Goal: Find specific page/section: Find specific page/section

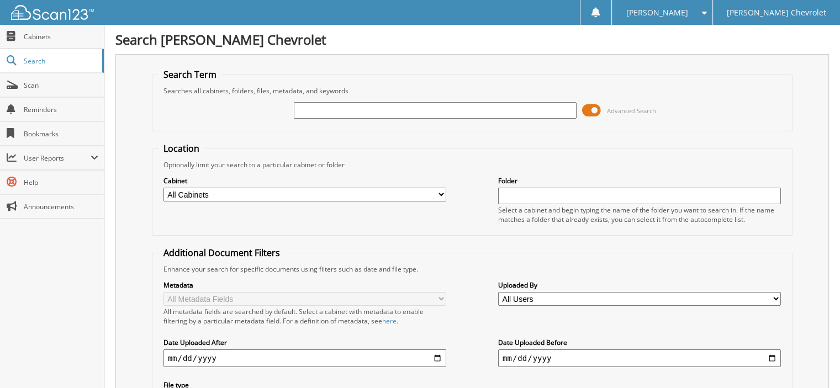
click at [368, 112] on input "text" at bounding box center [435, 110] width 283 height 17
type input "14142"
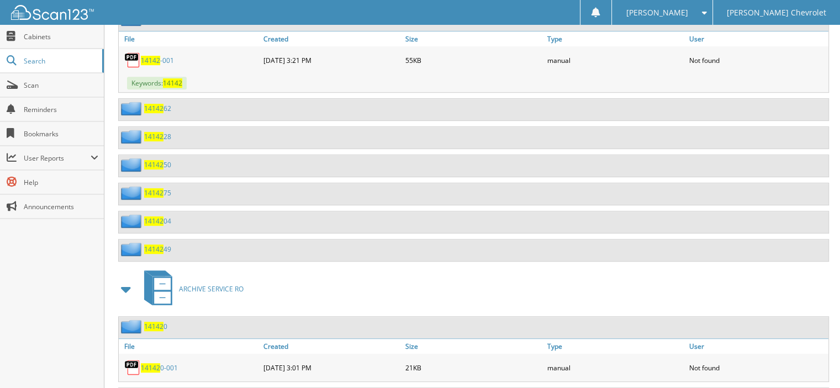
scroll to position [442, 0]
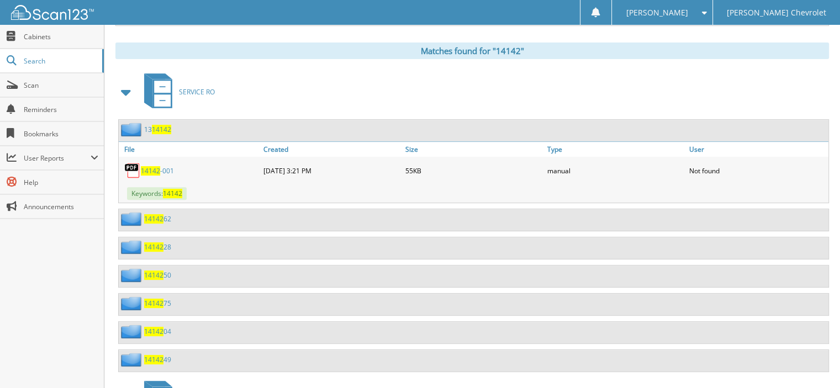
click at [130, 82] on span at bounding box center [126, 92] width 15 height 20
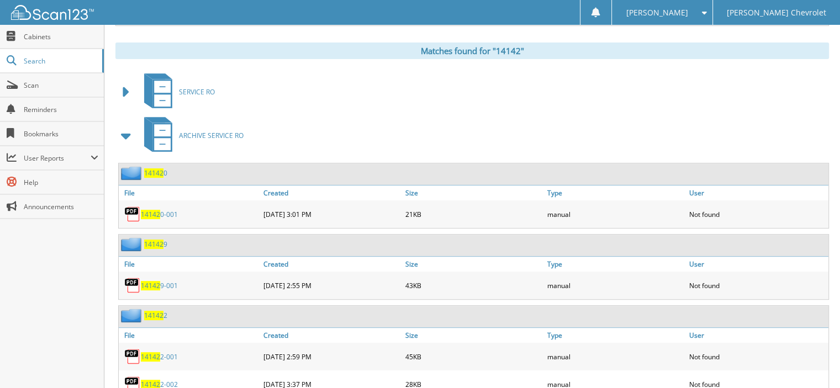
click at [126, 126] on span at bounding box center [126, 136] width 15 height 20
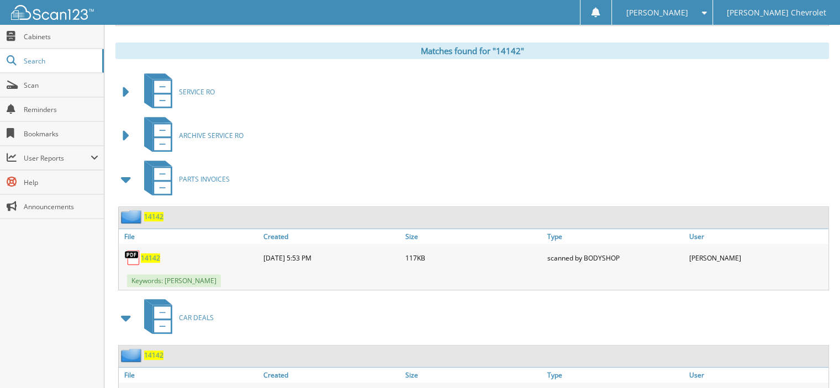
click at [130, 170] on span at bounding box center [126, 180] width 15 height 20
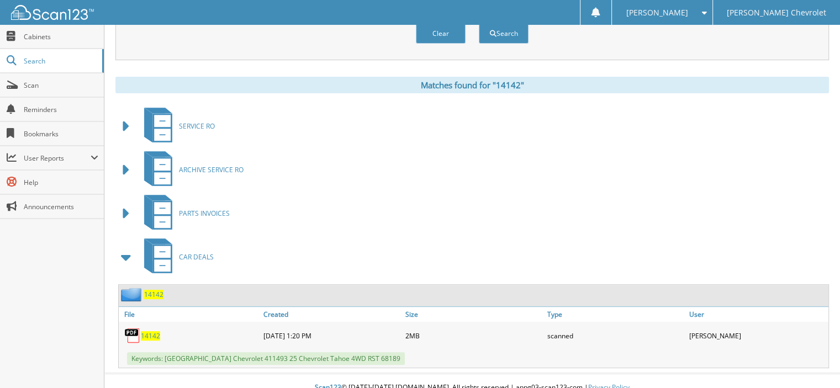
scroll to position [76, 0]
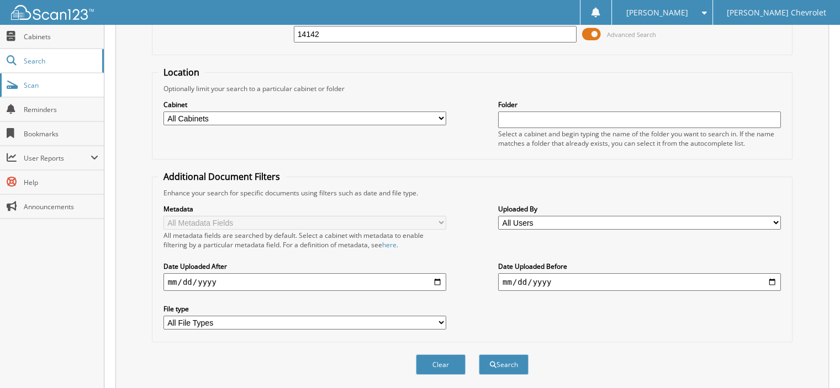
click at [18, 79] on link "Scan" at bounding box center [52, 85] width 104 height 24
